Goal: Task Accomplishment & Management: Manage account settings

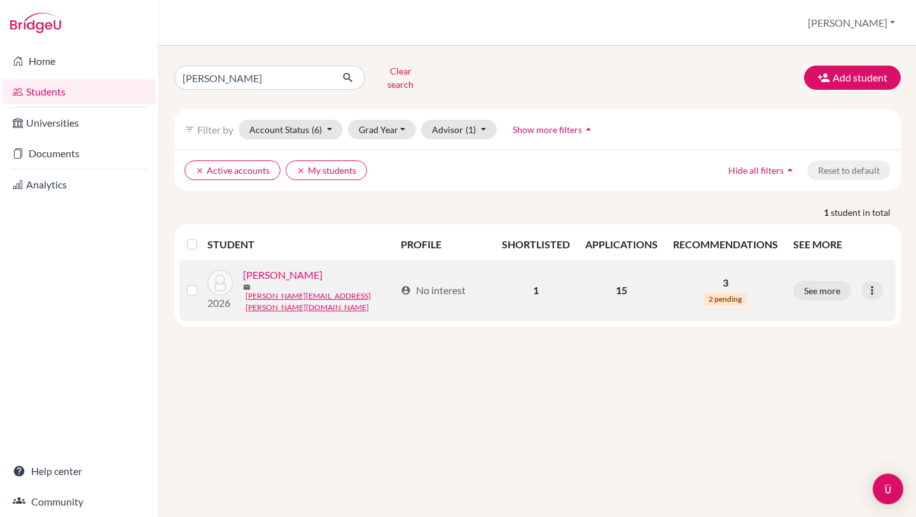
click at [297, 276] on link "[PERSON_NAME]" at bounding box center [283, 274] width 80 height 15
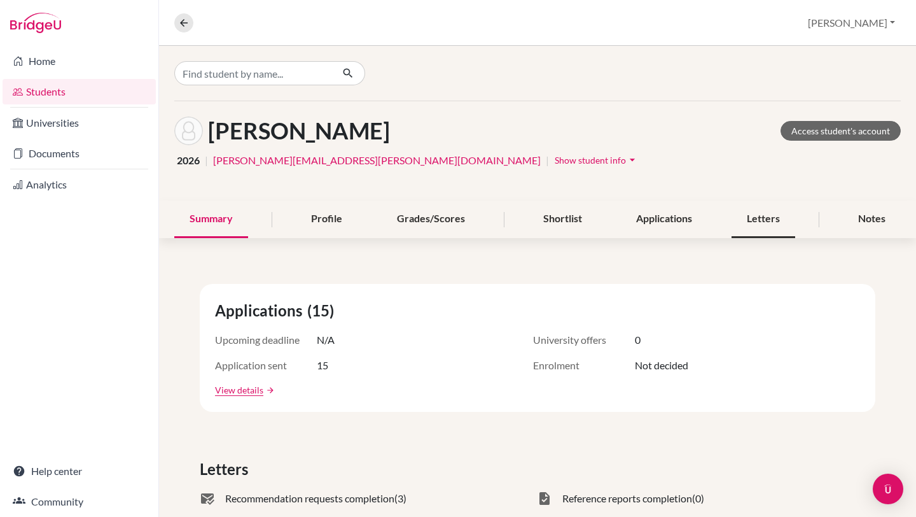
click at [736, 234] on div "Letters" at bounding box center [764, 219] width 64 height 38
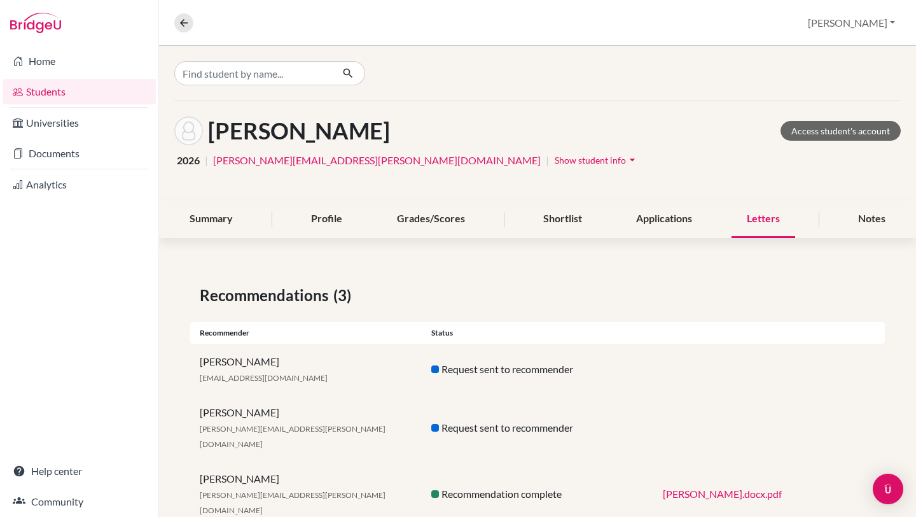
click at [743, 487] on link "[PERSON_NAME].docx.pdf" at bounding box center [722, 493] width 119 height 12
